Goal: Transaction & Acquisition: Download file/media

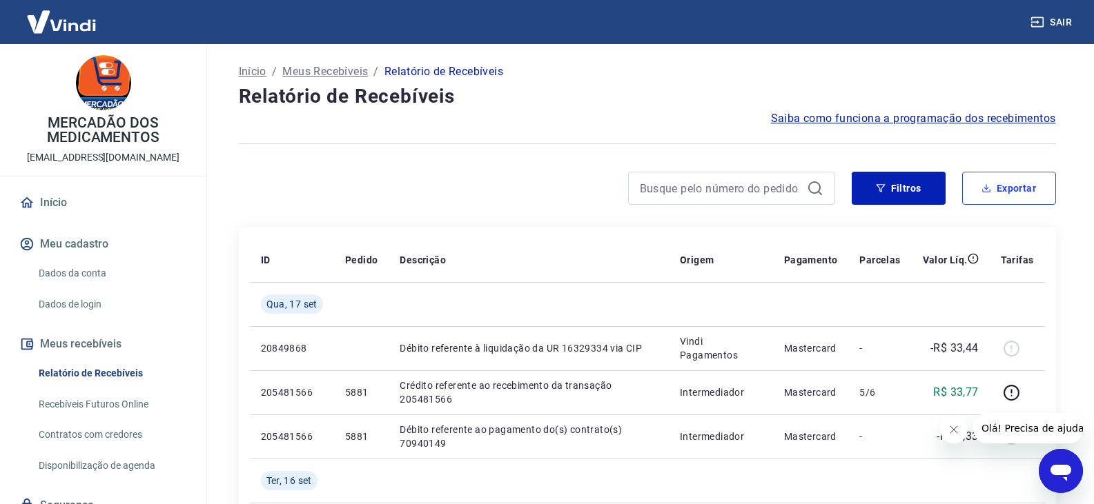
click at [1023, 197] on button "Exportar" at bounding box center [1009, 188] width 94 height 33
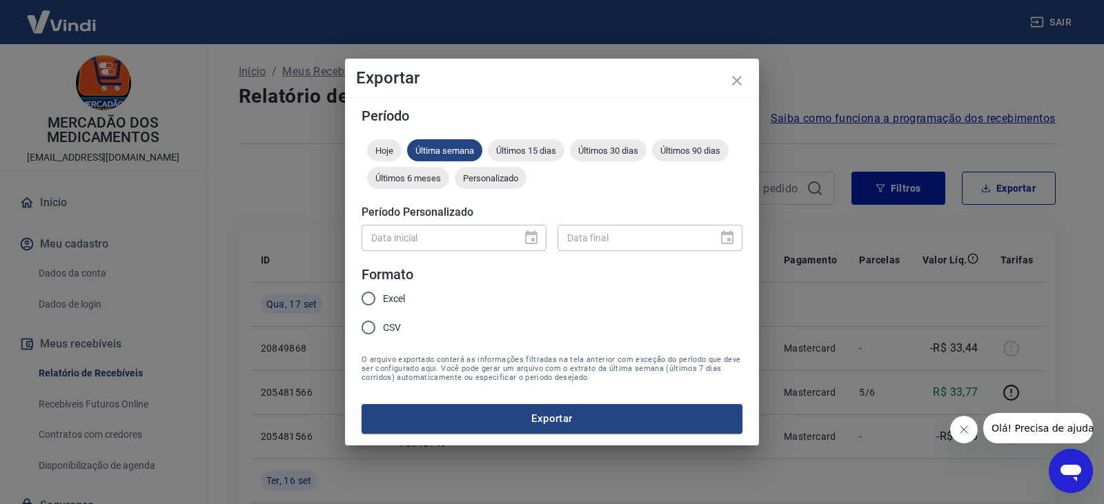
click at [527, 238] on div at bounding box center [527, 238] width 19 height 0
click at [488, 172] on div "Personalizado" at bounding box center [491, 178] width 72 height 22
click at [534, 239] on icon "Choose date" at bounding box center [531, 237] width 12 height 14
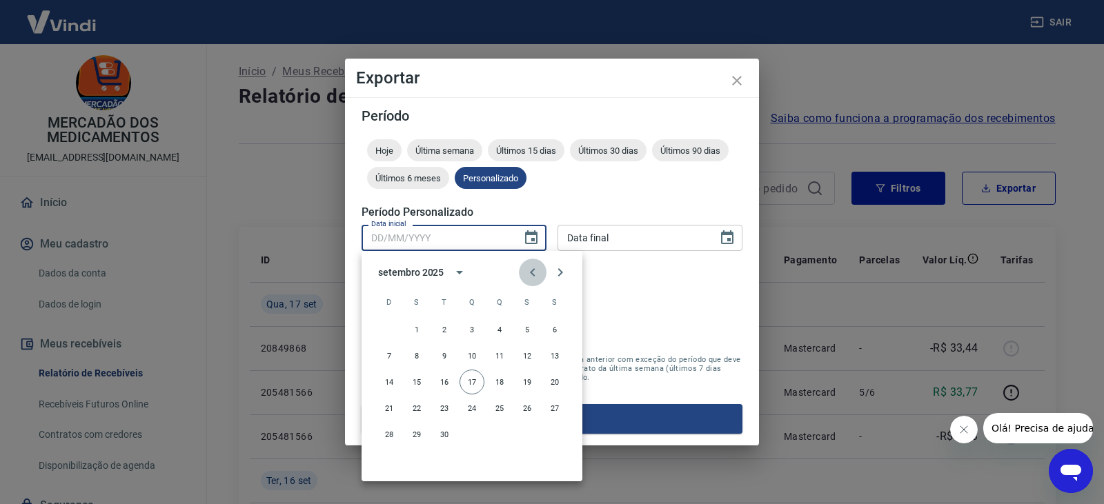
click at [531, 273] on icon "Previous month" at bounding box center [532, 272] width 5 height 8
click at [522, 328] on button "1" at bounding box center [527, 329] width 25 height 25
type input "01/08/2025"
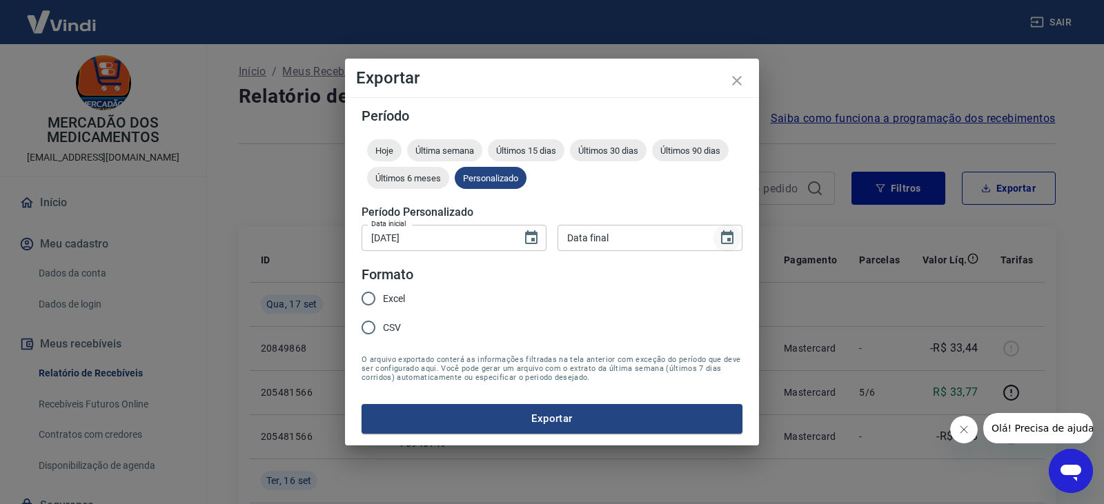
click at [727, 237] on icon "Choose date" at bounding box center [727, 238] width 17 height 17
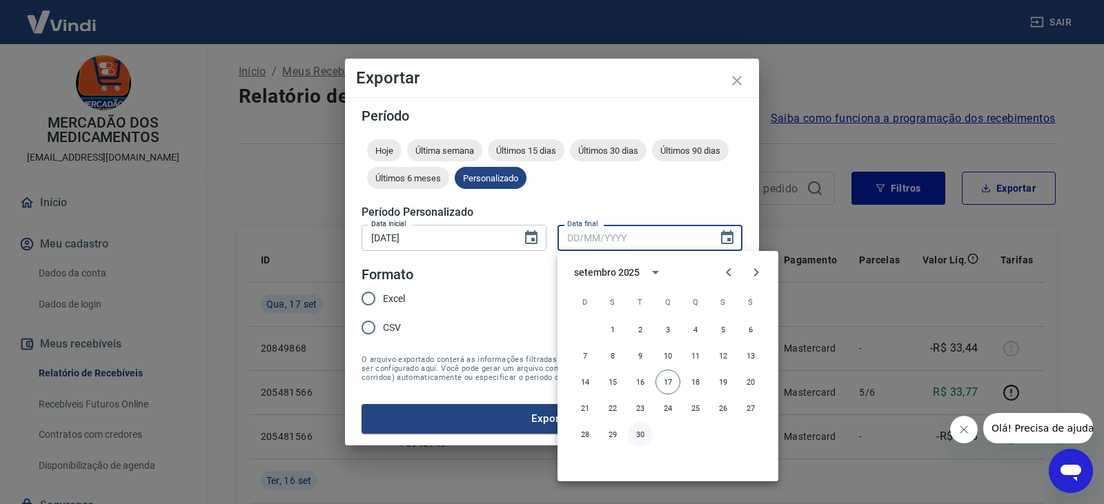
click at [638, 431] on button "30" at bounding box center [640, 434] width 25 height 25
type input "30/09/2025"
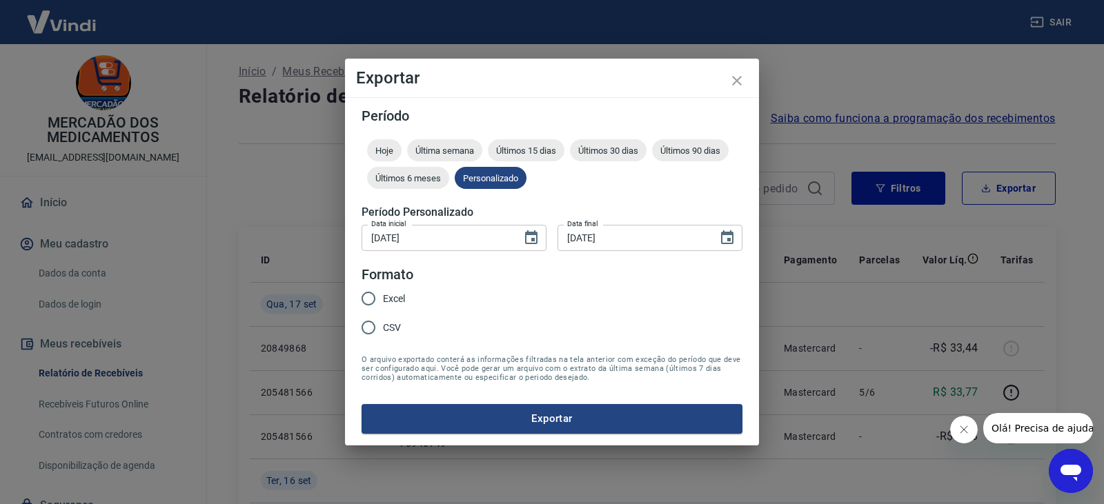
click at [617, 284] on form "Período Hoje Última semana Últimos 15 dias Últimos 30 dias Últimos 90 dias Últi…" at bounding box center [552, 271] width 381 height 324
drag, startPoint x: 362, startPoint y: 299, endPoint x: 407, endPoint y: 302, distance: 44.9
click at [363, 299] on input "Excel" at bounding box center [368, 298] width 29 height 29
radio input "true"
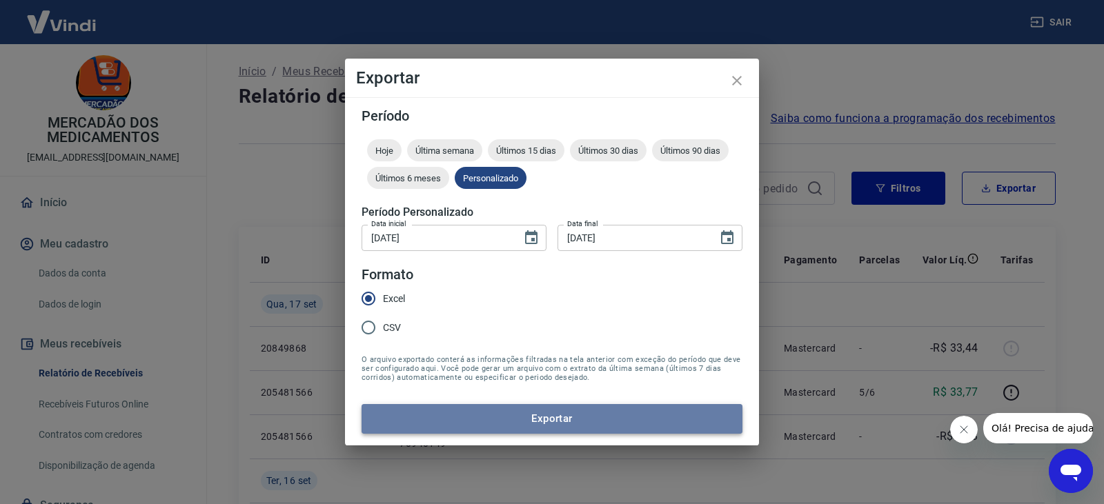
click at [625, 416] on button "Exportar" at bounding box center [552, 418] width 381 height 29
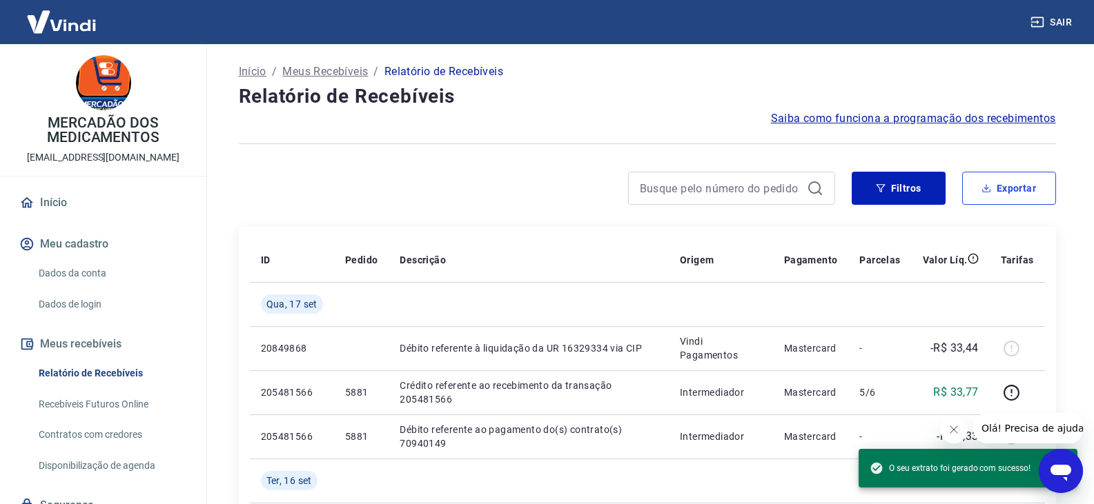
click at [1007, 179] on button "Exportar" at bounding box center [1009, 188] width 94 height 33
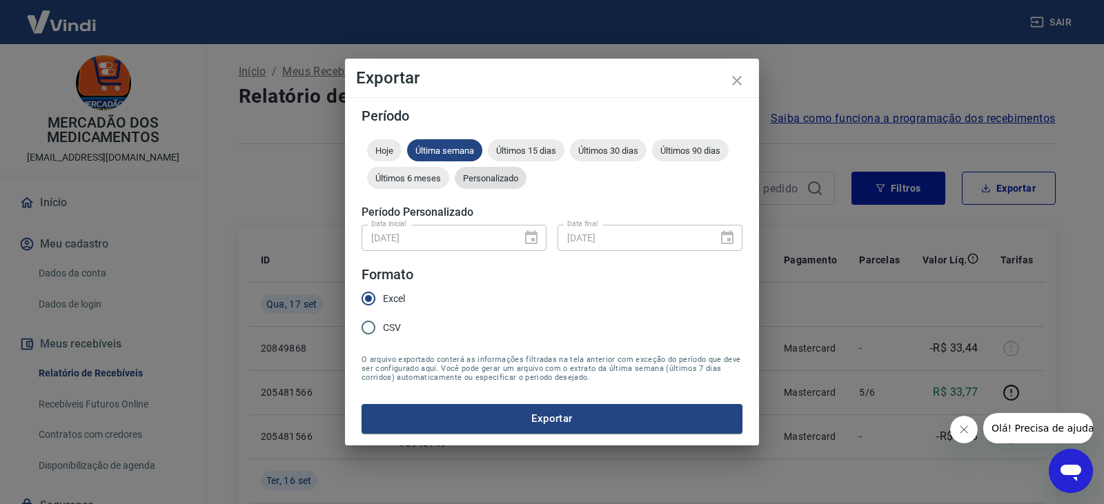
click at [511, 182] on span "Personalizado" at bounding box center [491, 178] width 72 height 10
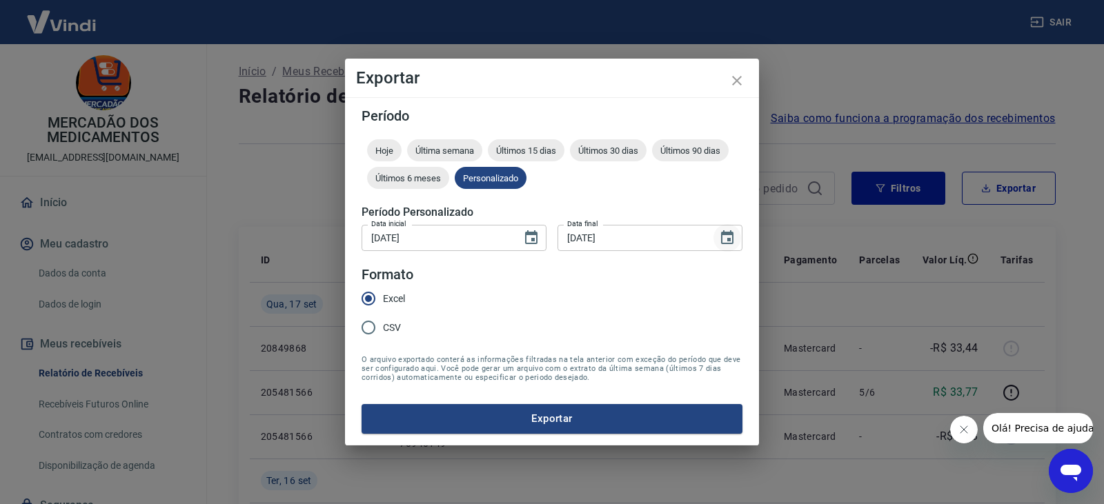
click at [725, 235] on icon "Choose date, selected date is 30 de set de 2025" at bounding box center [727, 237] width 12 height 14
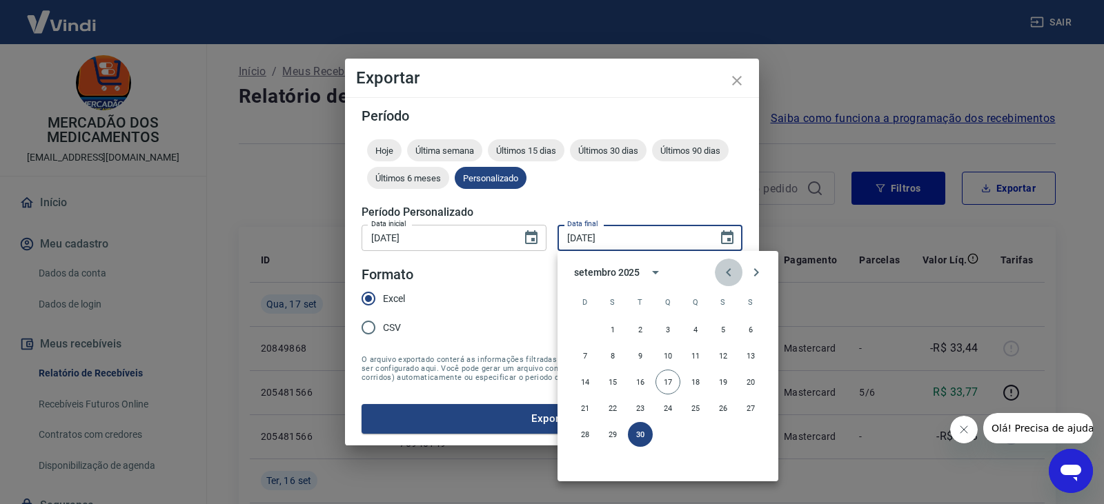
click at [727, 271] on icon "Previous month" at bounding box center [728, 272] width 5 height 8
click at [585, 460] on button "31" at bounding box center [585, 461] width 25 height 25
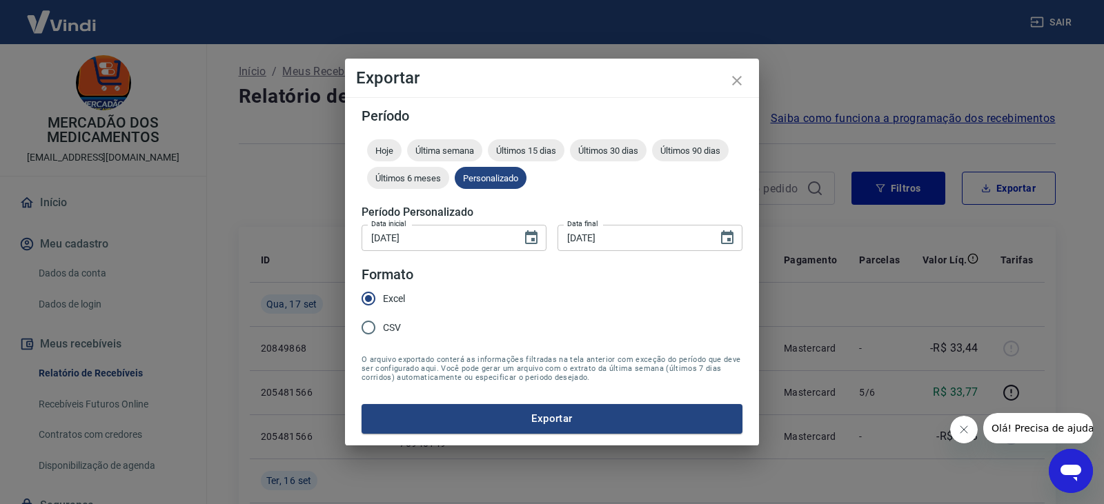
type input "31/08/2025"
click at [591, 273] on form "Período Hoje Última semana Últimos 15 dias Últimos 30 dias Últimos 90 dias Últi…" at bounding box center [552, 271] width 381 height 324
click at [601, 420] on button "Exportar" at bounding box center [552, 418] width 381 height 29
